Goal: Find specific page/section: Locate a particular part of the current website

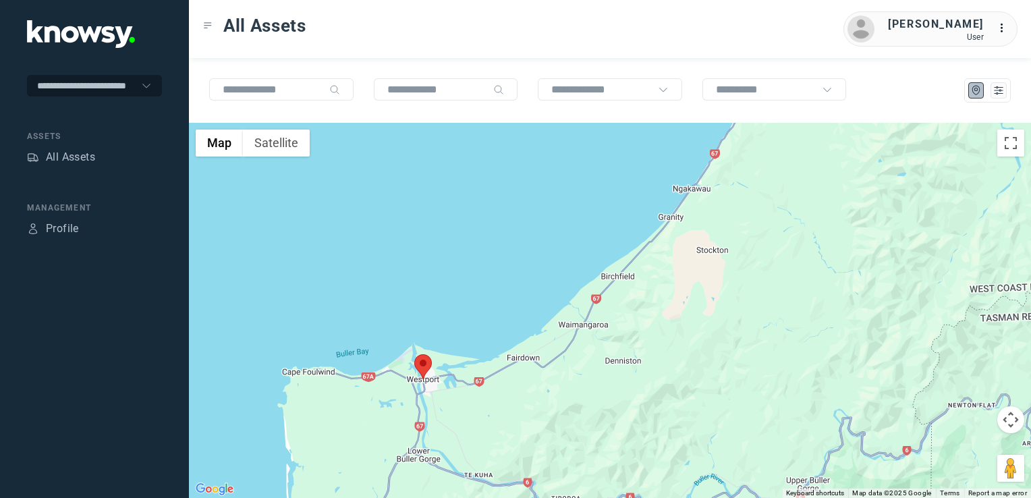
click at [426, 367] on img at bounding box center [423, 366] width 18 height 25
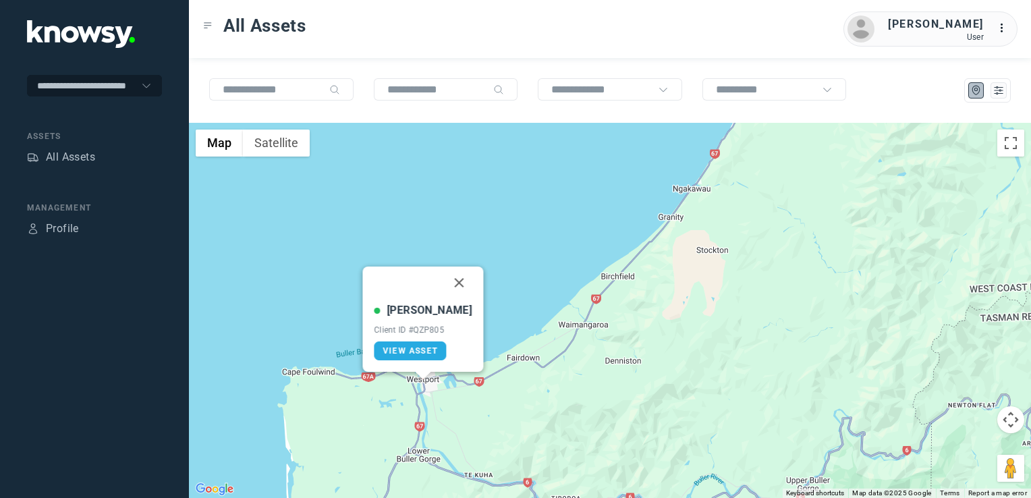
click at [451, 279] on button "Close" at bounding box center [459, 283] width 32 height 32
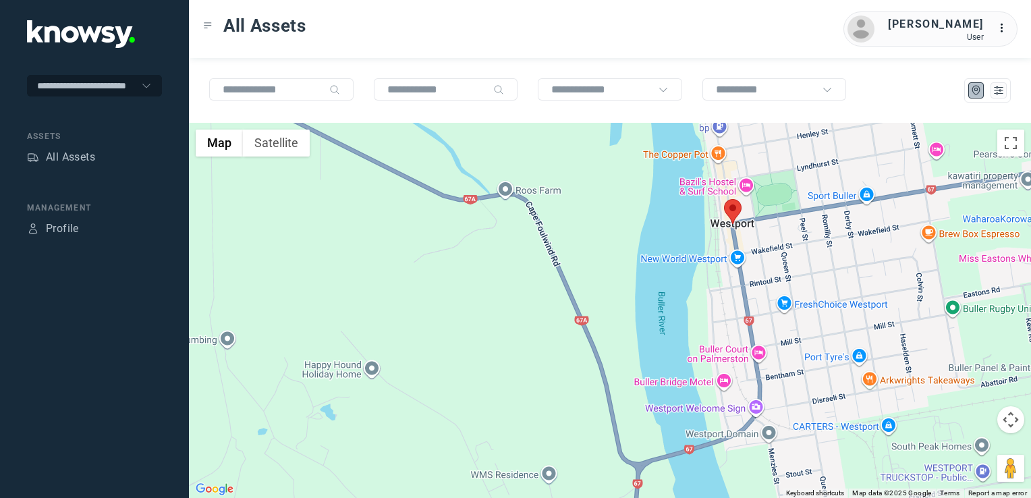
click at [736, 214] on img at bounding box center [733, 211] width 18 height 25
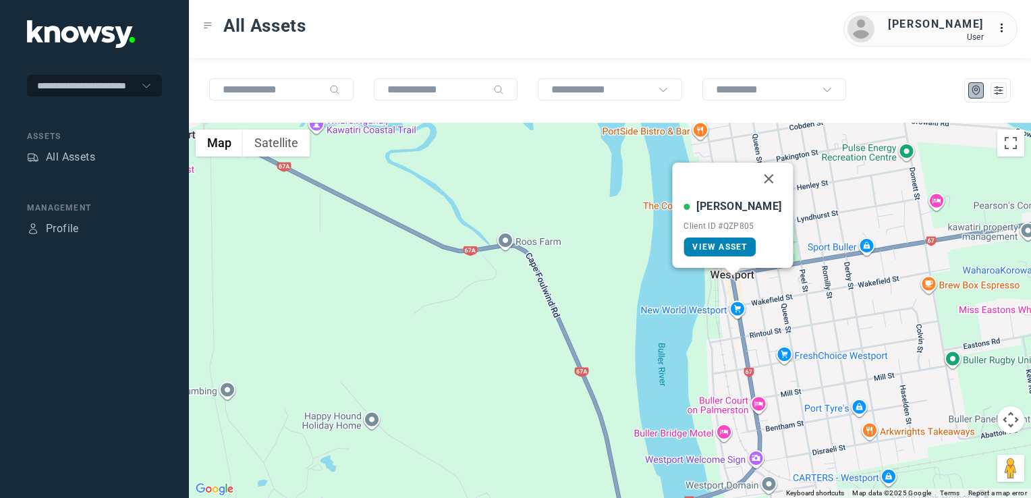
click at [721, 244] on span "View Asset" at bounding box center [720, 246] width 55 height 9
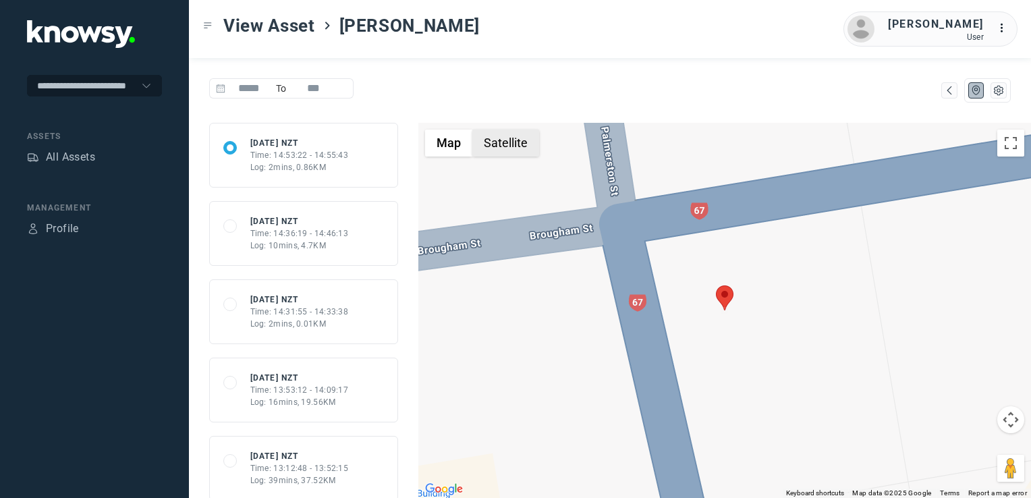
click at [516, 150] on button "Satellite" at bounding box center [506, 143] width 67 height 27
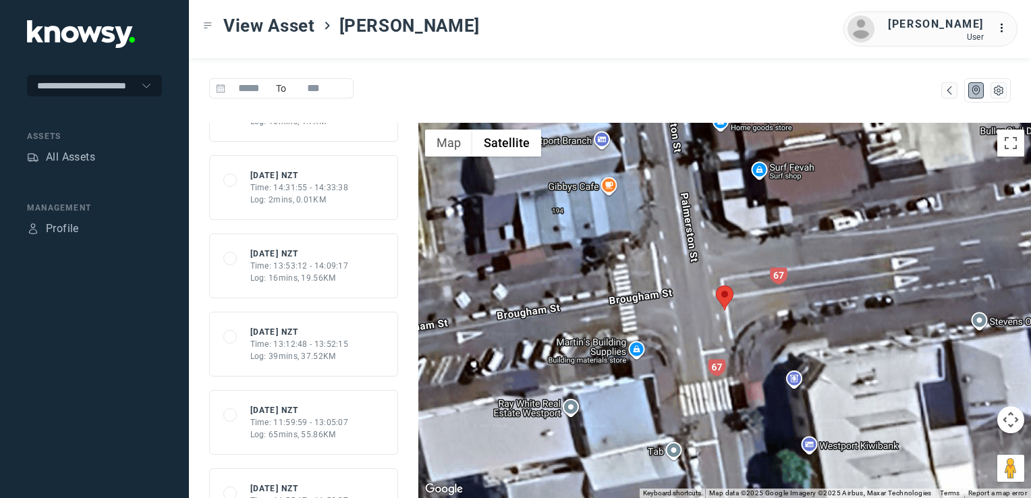
scroll to position [203, 0]
click at [284, 346] on div "Time: 11:59:59 - 13:05:07" at bounding box center [299, 344] width 99 height 12
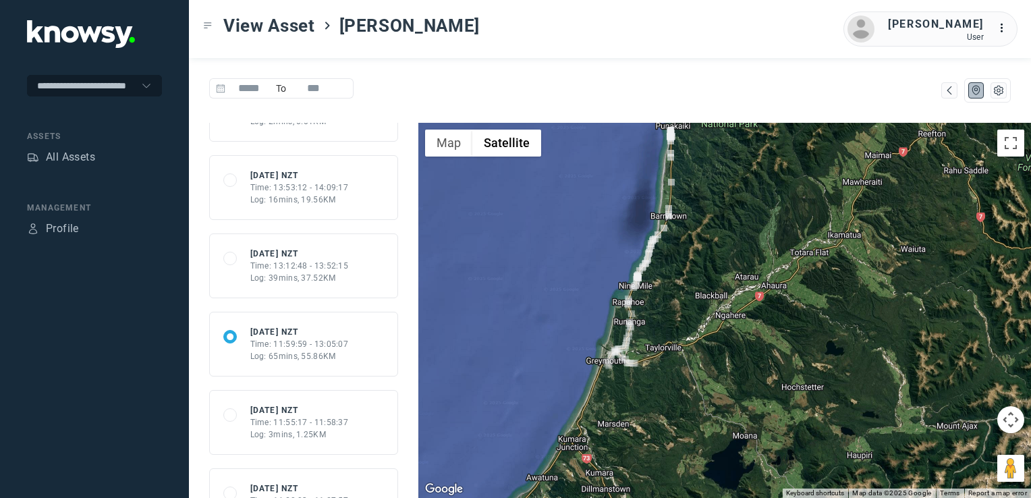
drag, startPoint x: 644, startPoint y: 322, endPoint x: 631, endPoint y: 381, distance: 60.8
click at [631, 381] on div at bounding box center [725, 310] width 613 height 375
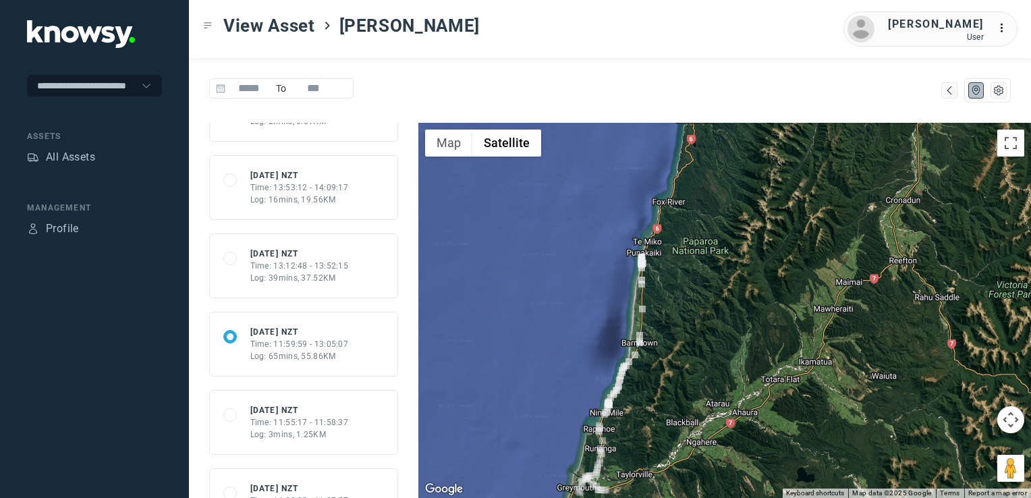
drag, startPoint x: 672, startPoint y: 338, endPoint x: 652, endPoint y: 377, distance: 43.5
click at [652, 377] on div at bounding box center [725, 310] width 613 height 375
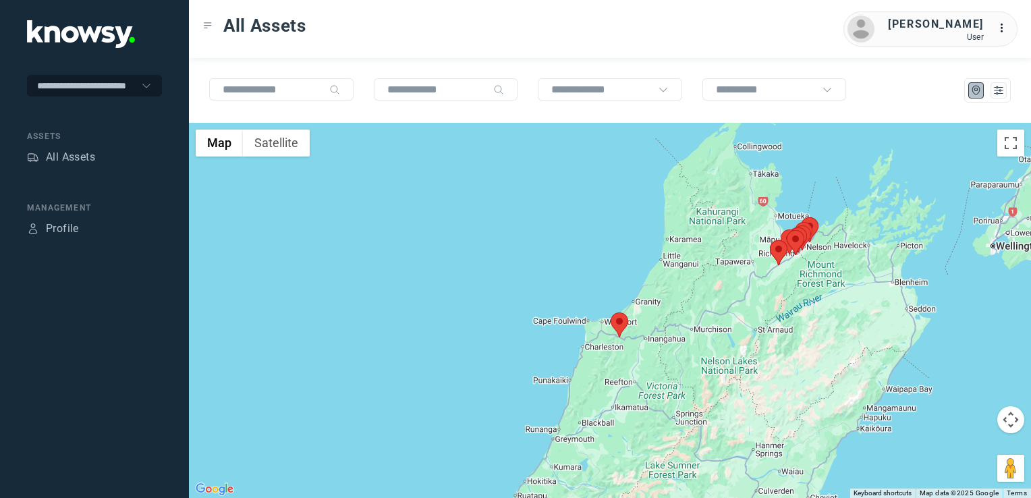
drag, startPoint x: 772, startPoint y: 286, endPoint x: 747, endPoint y: 323, distance: 44.7
click at [751, 320] on div at bounding box center [610, 310] width 842 height 375
